Goal: Task Accomplishment & Management: Manage account settings

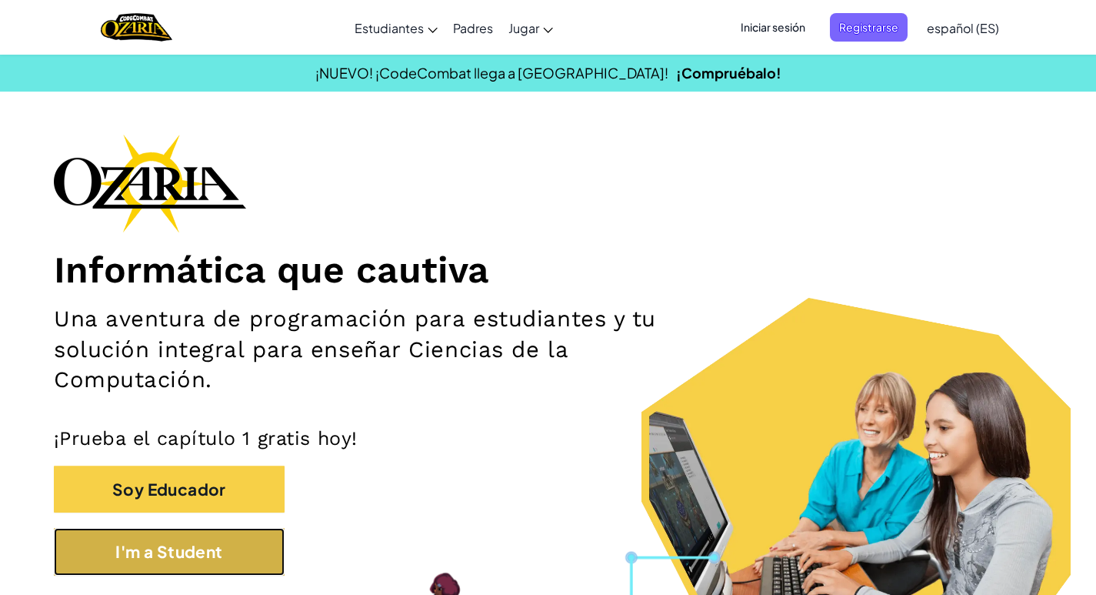
click at [182, 558] on button "I'm a Student" at bounding box center [169, 551] width 231 height 47
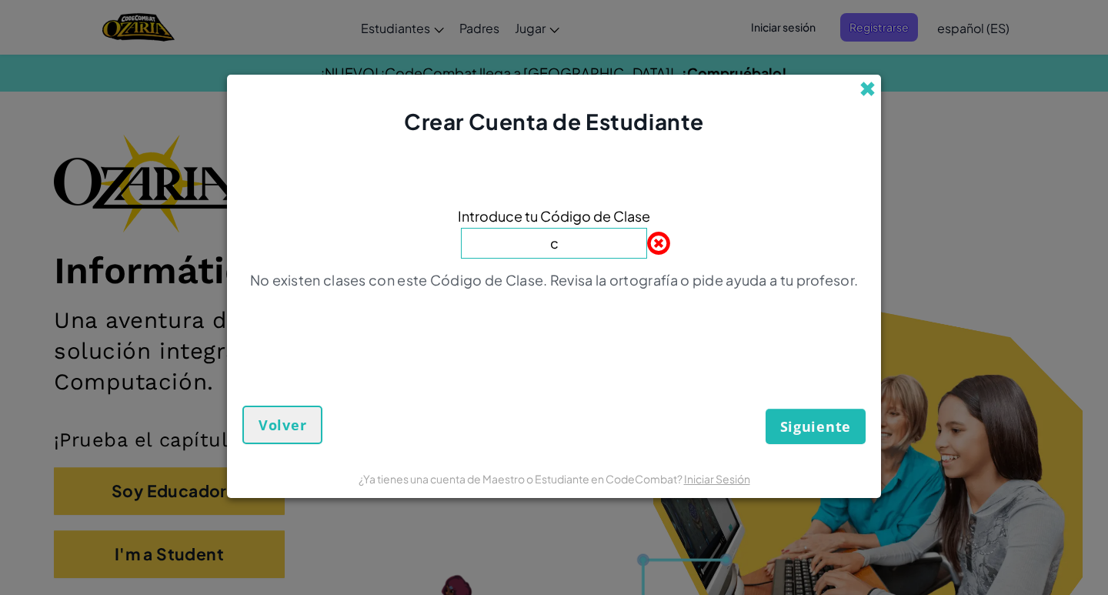
type input "c"
click at [868, 95] on span at bounding box center [867, 89] width 16 height 16
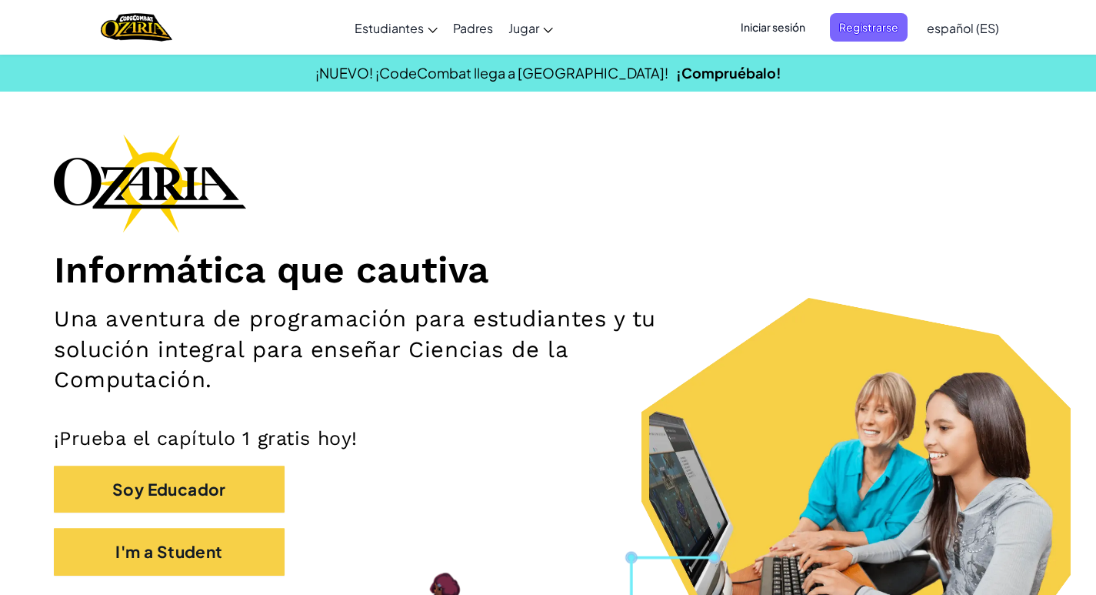
click at [799, 25] on span "Iniciar sesión" at bounding box center [772, 27] width 83 height 28
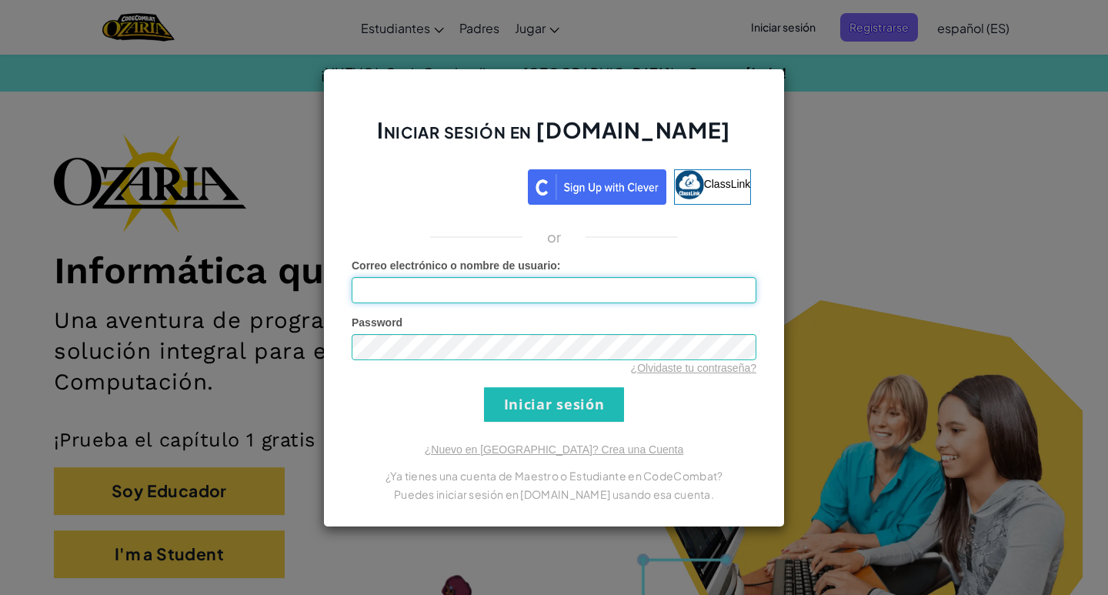
click at [558, 286] on input "Correo electrónico o nombre de usuario :" at bounding box center [553, 290] width 405 height 26
type input "[EMAIL_ADDRESS][DOMAIN_NAME]"
click at [673, 368] on link "¿Olvidaste tu contraseña?" at bounding box center [693, 367] width 125 height 12
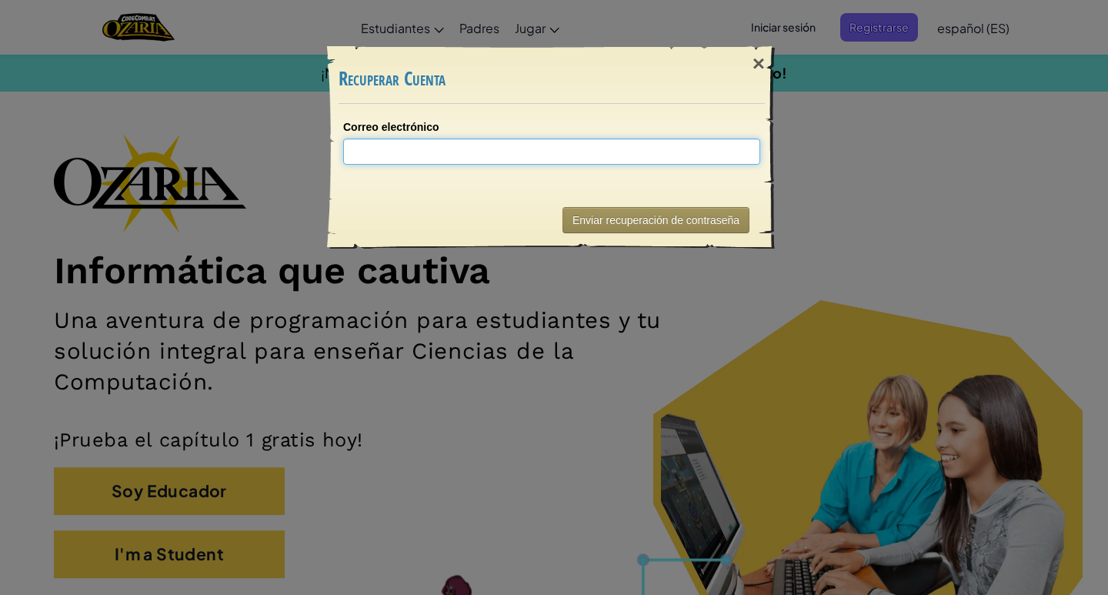
click at [615, 159] on input "Correo electrónico" at bounding box center [551, 151] width 417 height 26
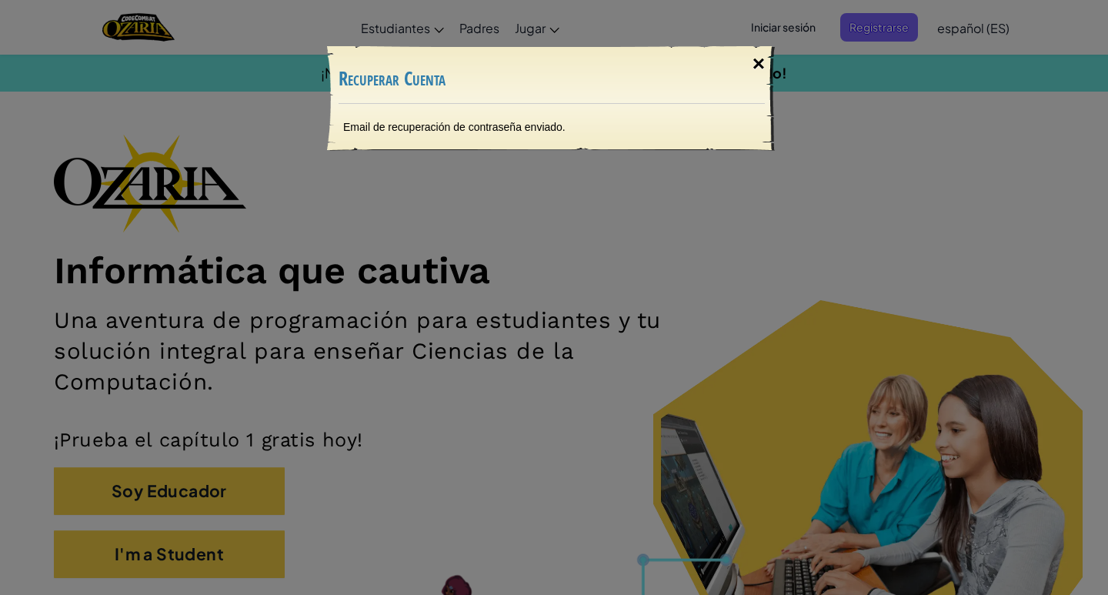
click at [754, 68] on div "×" at bounding box center [758, 64] width 35 height 45
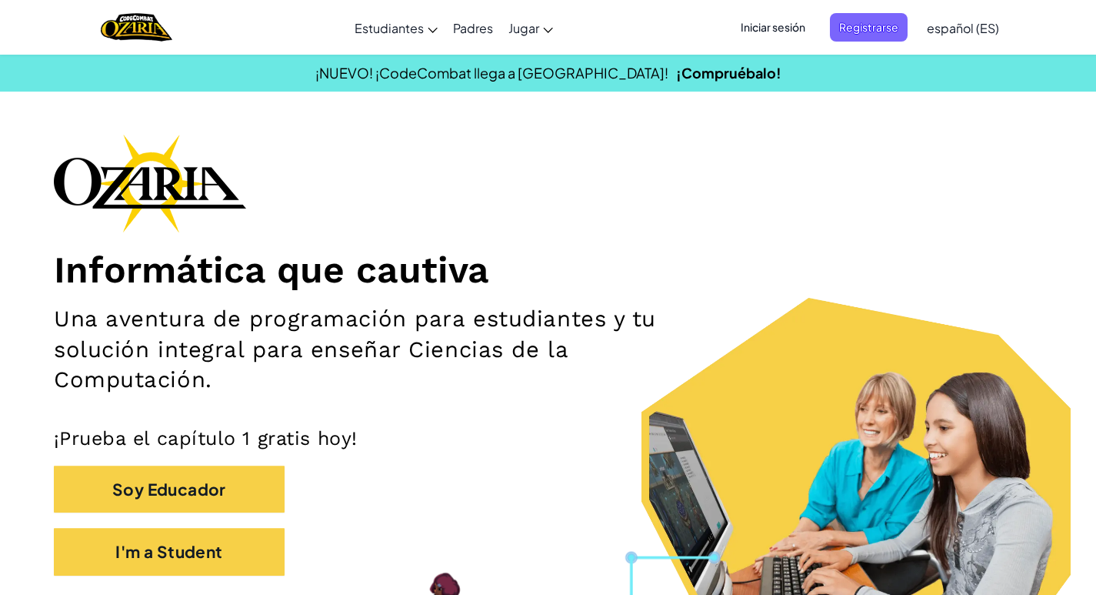
click at [792, 15] on span "Iniciar sesión" at bounding box center [772, 27] width 83 height 28
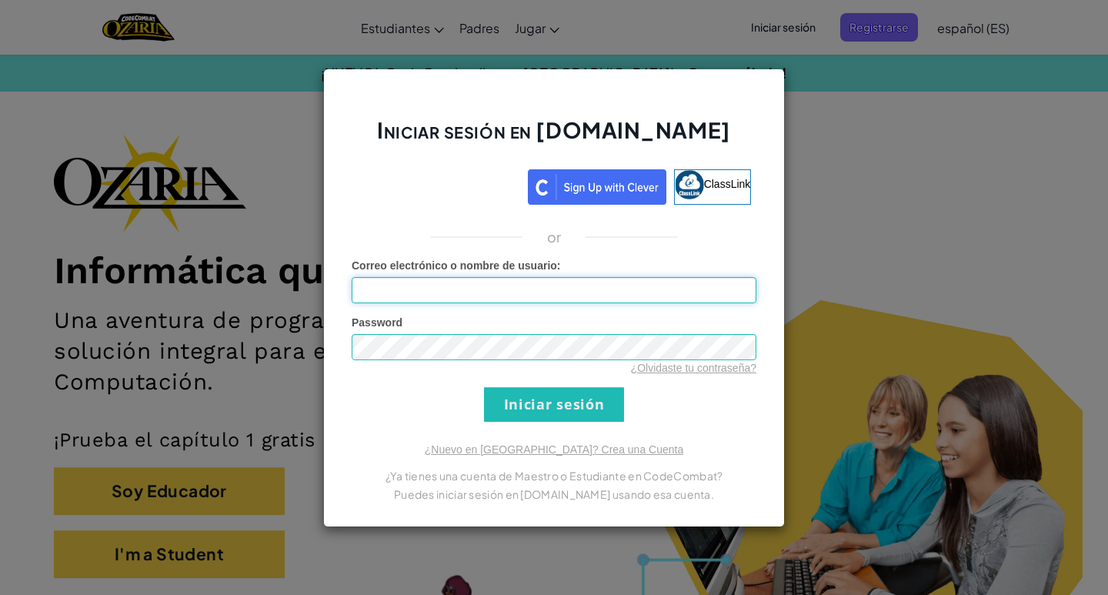
click at [506, 286] on input "Correo electrónico o nombre de usuario :" at bounding box center [553, 290] width 405 height 26
type input "[EMAIL_ADDRESS][DOMAIN_NAME]"
click at [524, 394] on input "Iniciar sesión" at bounding box center [554, 404] width 140 height 35
